Goal: Task Accomplishment & Management: Use online tool/utility

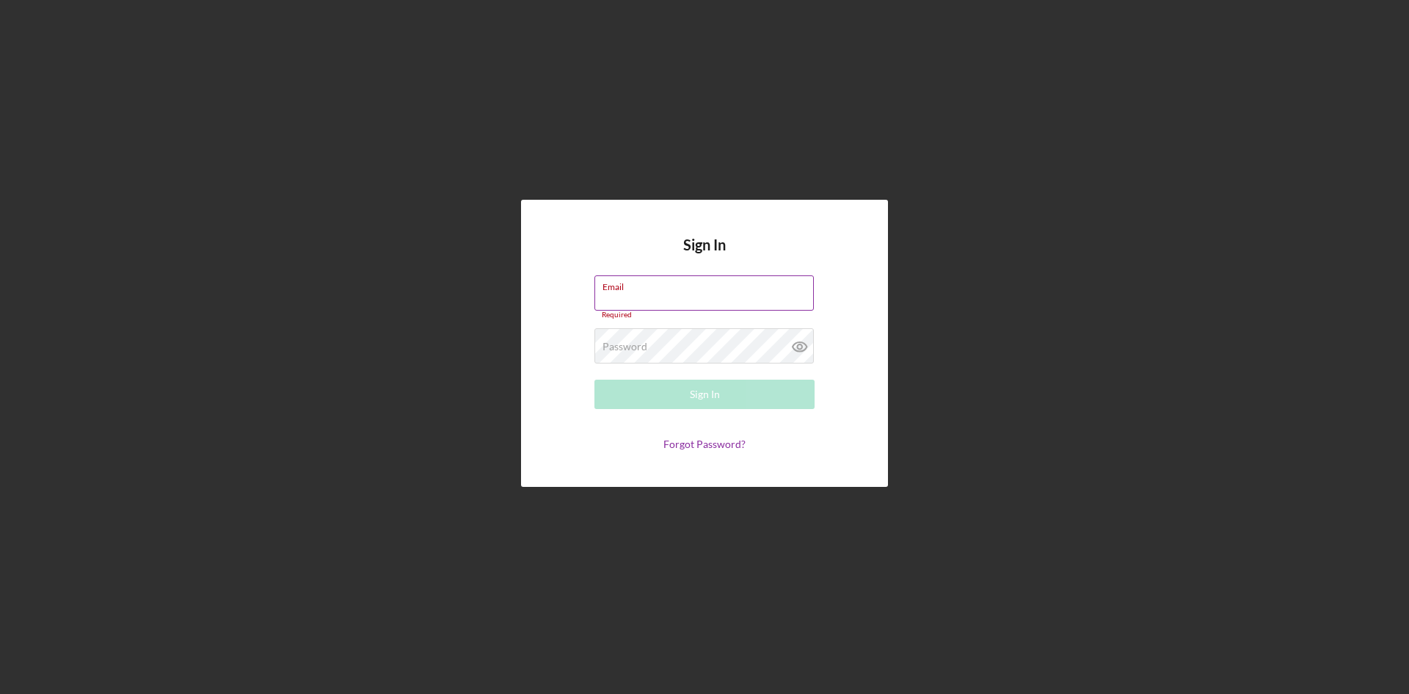
click at [721, 286] on label "Email" at bounding box center [708, 284] width 211 height 16
click at [721, 286] on input "Email" at bounding box center [704, 292] width 219 height 35
click at [713, 291] on div "Email Required" at bounding box center [705, 297] width 220 height 44
click at [740, 299] on input "Email" at bounding box center [704, 292] width 219 height 35
type input "[EMAIL_ADDRESS][DOMAIN_NAME]"
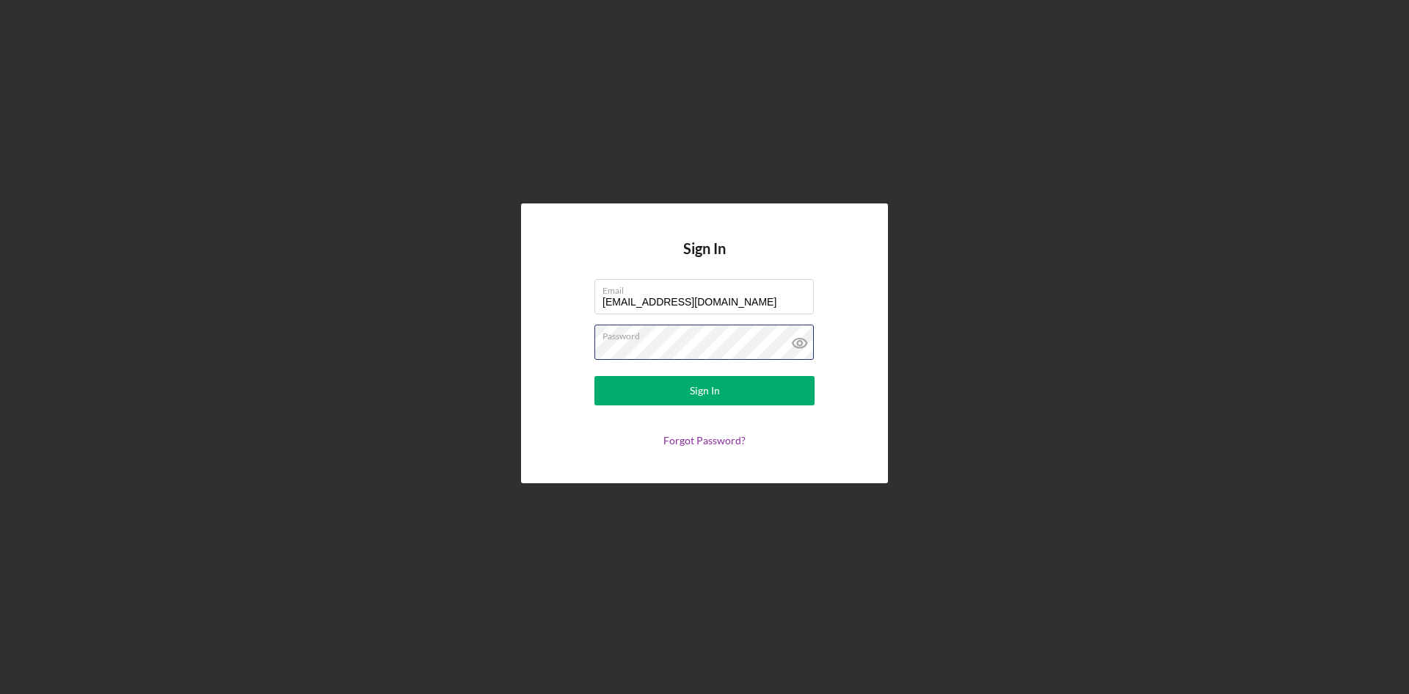
click at [595, 376] on button "Sign In" at bounding box center [705, 390] width 220 height 29
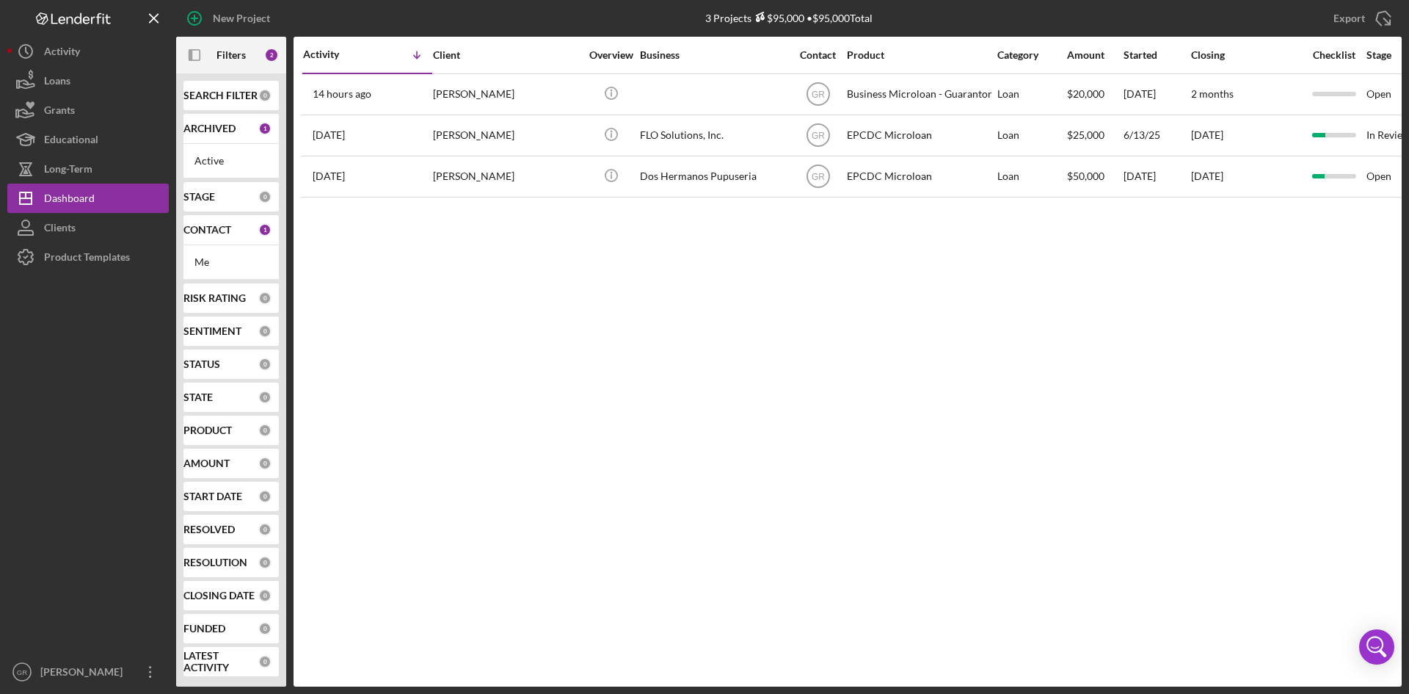
click at [207, 243] on div "CONTACT 1" at bounding box center [228, 229] width 88 height 29
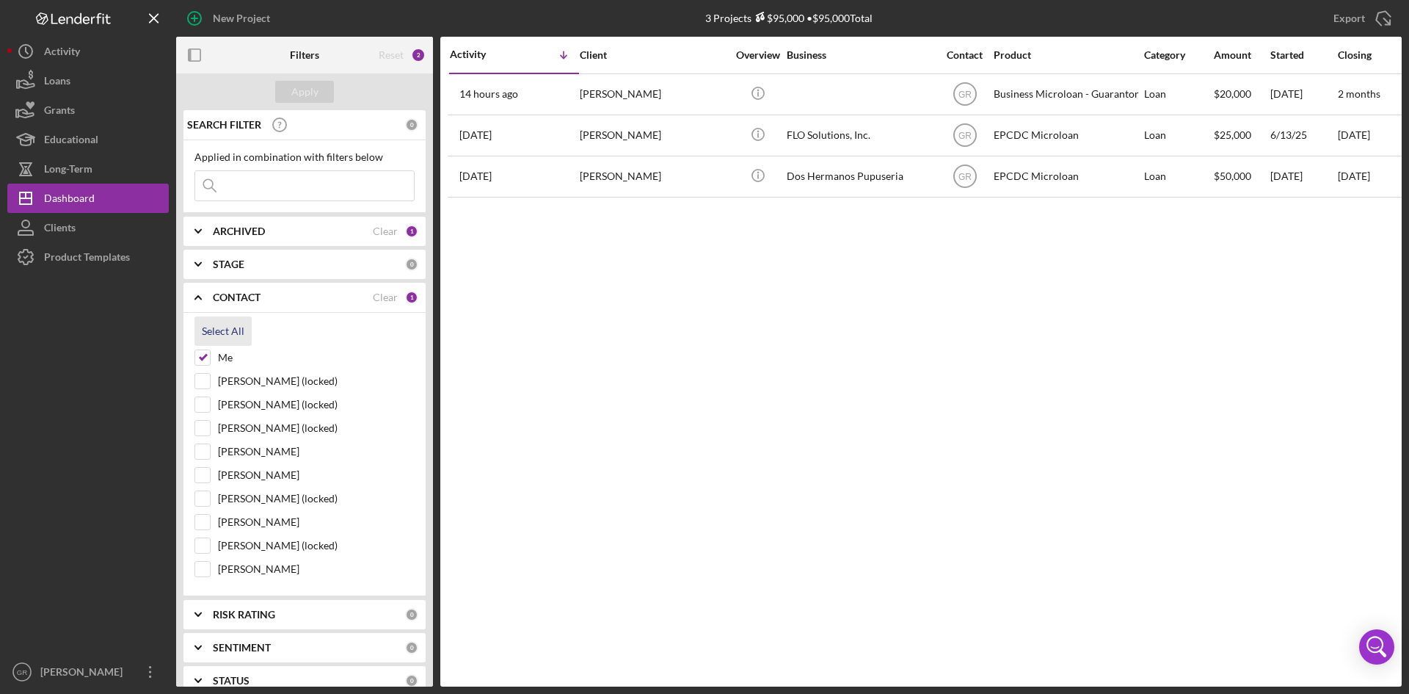
click at [211, 333] on div "Select All" at bounding box center [223, 330] width 43 height 29
checkbox input "true"
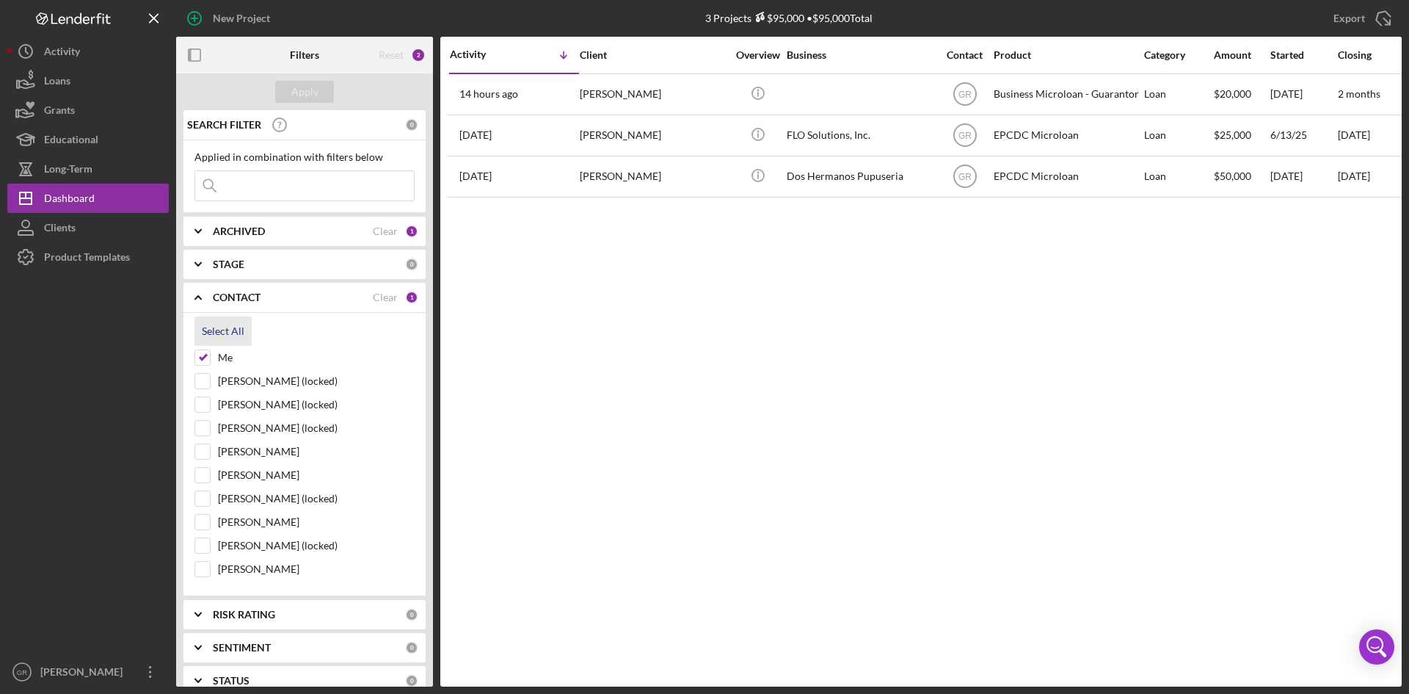
checkbox input "true"
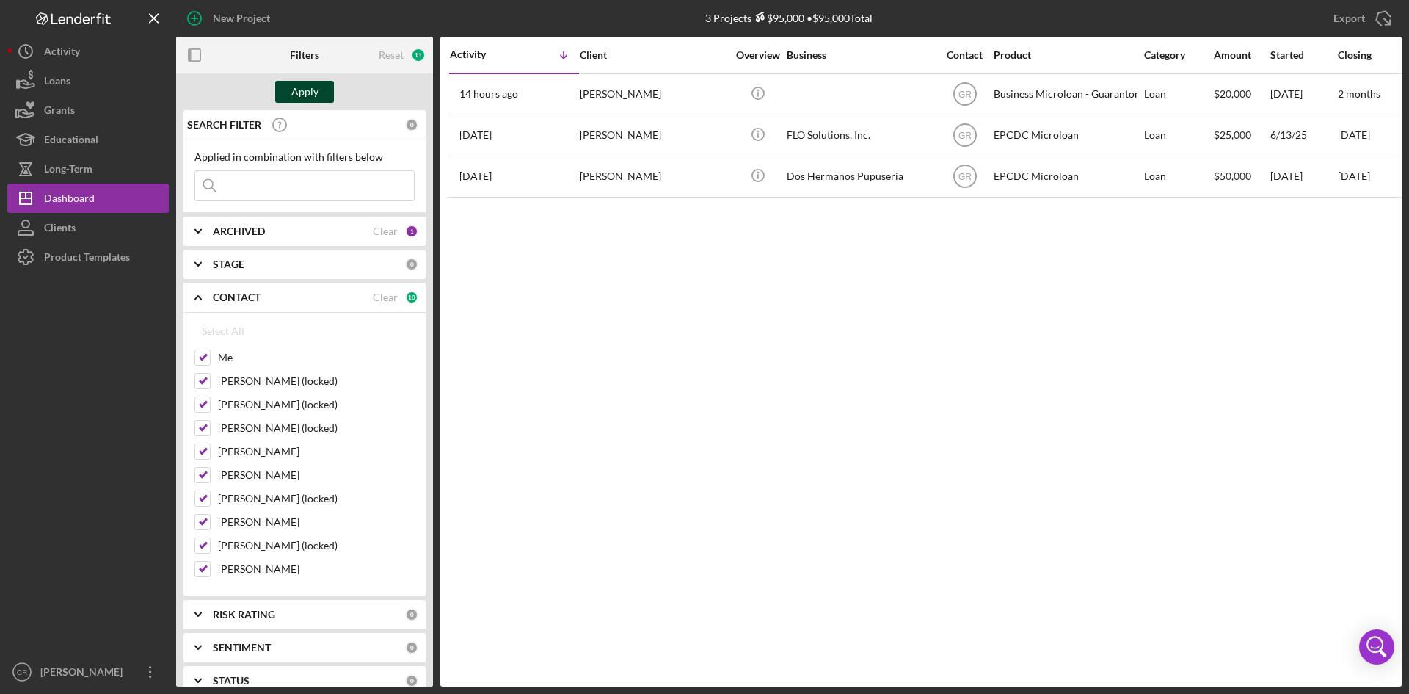
click at [306, 90] on div "Apply" at bounding box center [304, 92] width 27 height 22
